Goal: Use online tool/utility: Utilize a website feature to perform a specific function

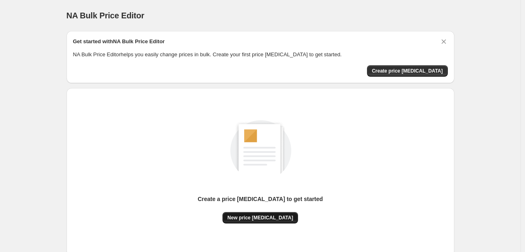
click at [268, 217] on span "New price [MEDICAL_DATA]" at bounding box center [260, 218] width 66 height 7
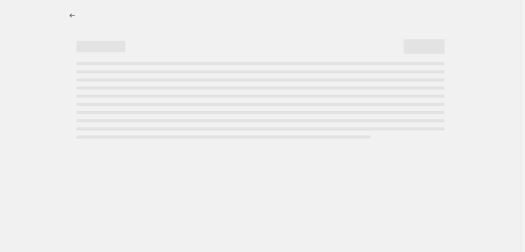
select select "percentage"
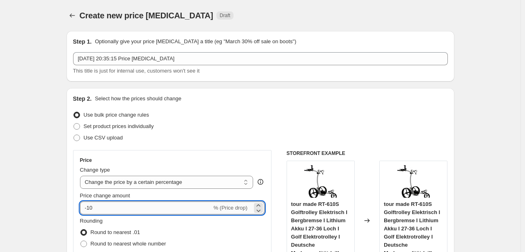
click at [186, 204] on input "-10" at bounding box center [146, 208] width 132 height 13
type input "-1"
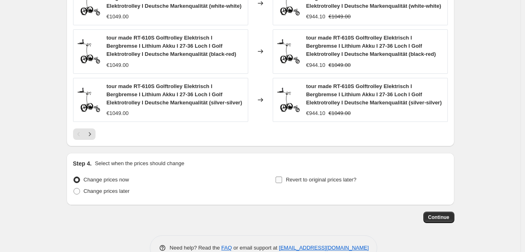
scroll to position [617, 0]
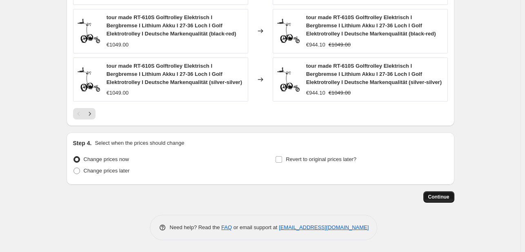
type input "-38"
click at [431, 196] on span "Continue" at bounding box center [438, 197] width 21 height 7
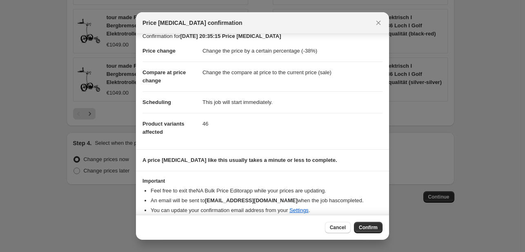
scroll to position [16, 0]
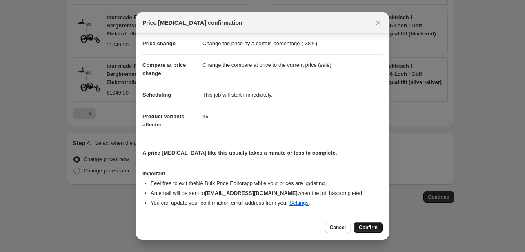
drag, startPoint x: 370, startPoint y: 228, endPoint x: 308, endPoint y: 240, distance: 62.5
click at [369, 228] on span "Confirm" at bounding box center [368, 227] width 19 height 7
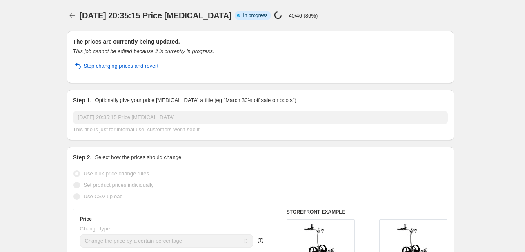
select select "percentage"
